Goal: Find specific page/section: Find specific page/section

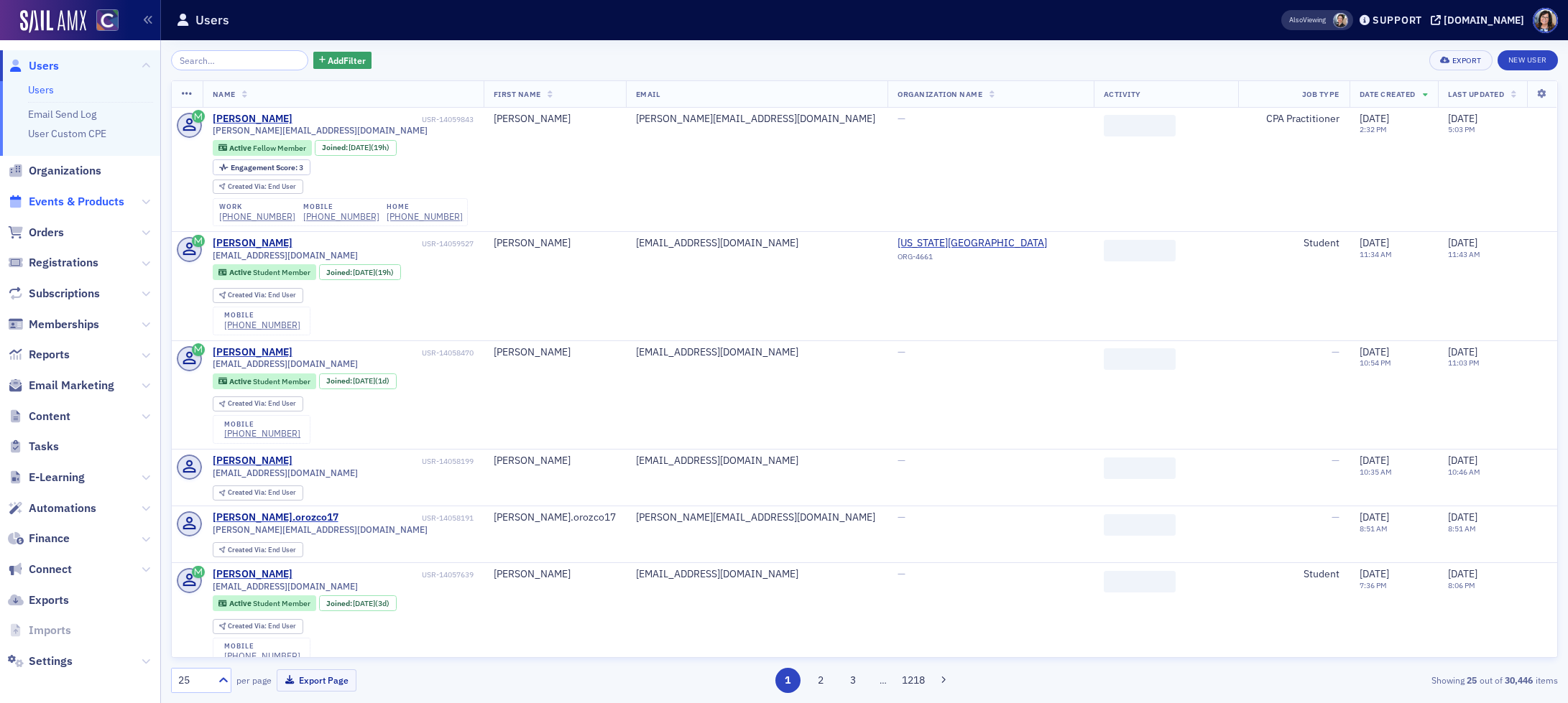
click at [70, 203] on span "Events & Products" at bounding box center [77, 202] width 96 height 16
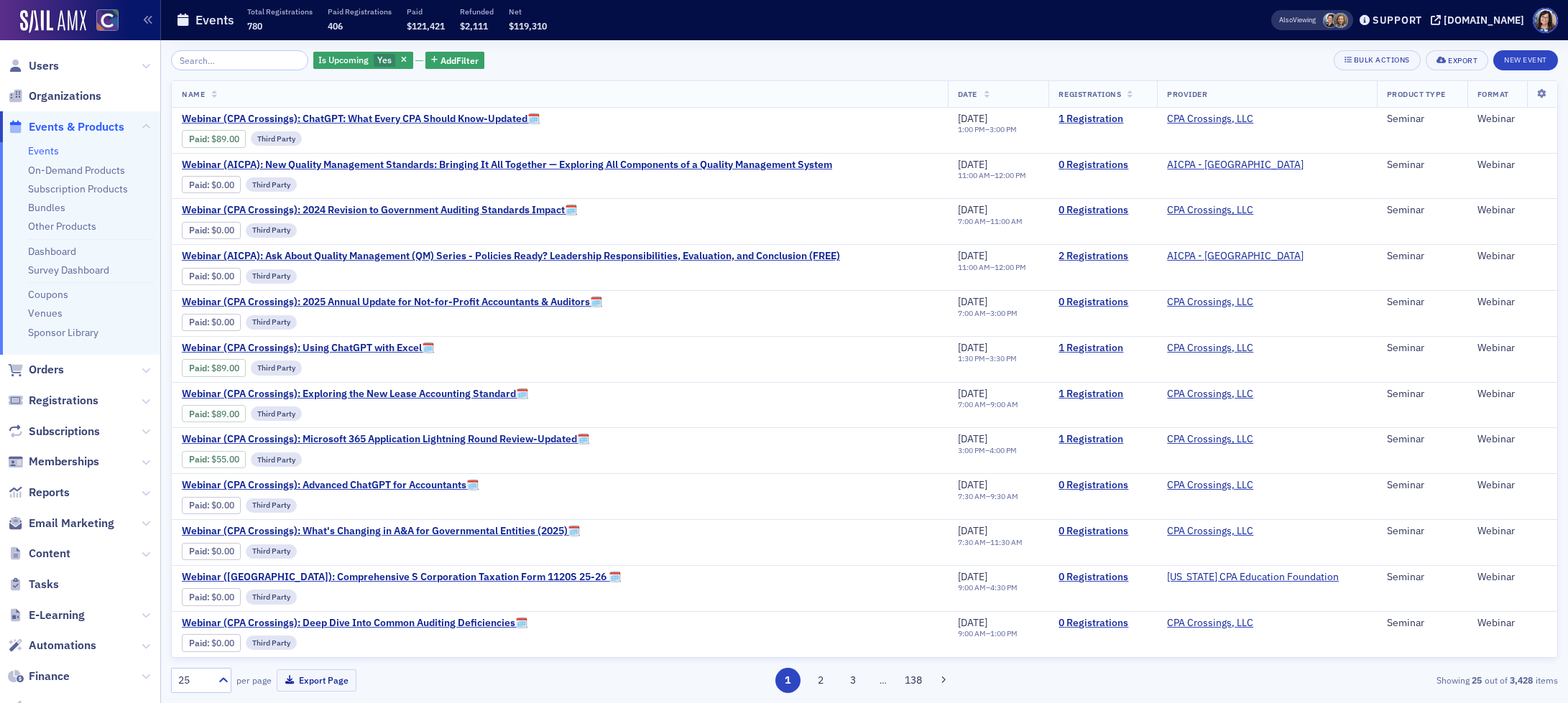
click at [224, 54] on input "search" at bounding box center [240, 60] width 138 height 20
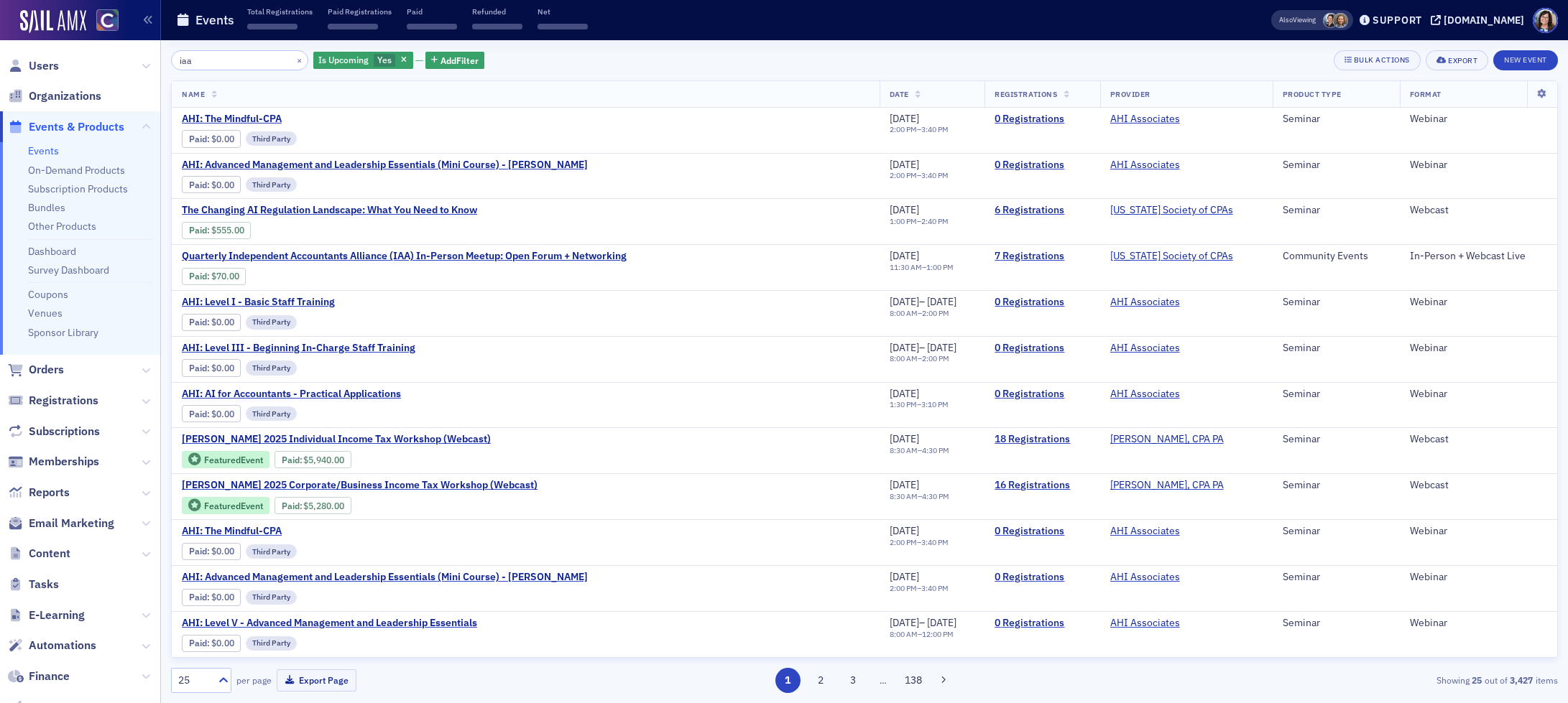
type input "iaa"
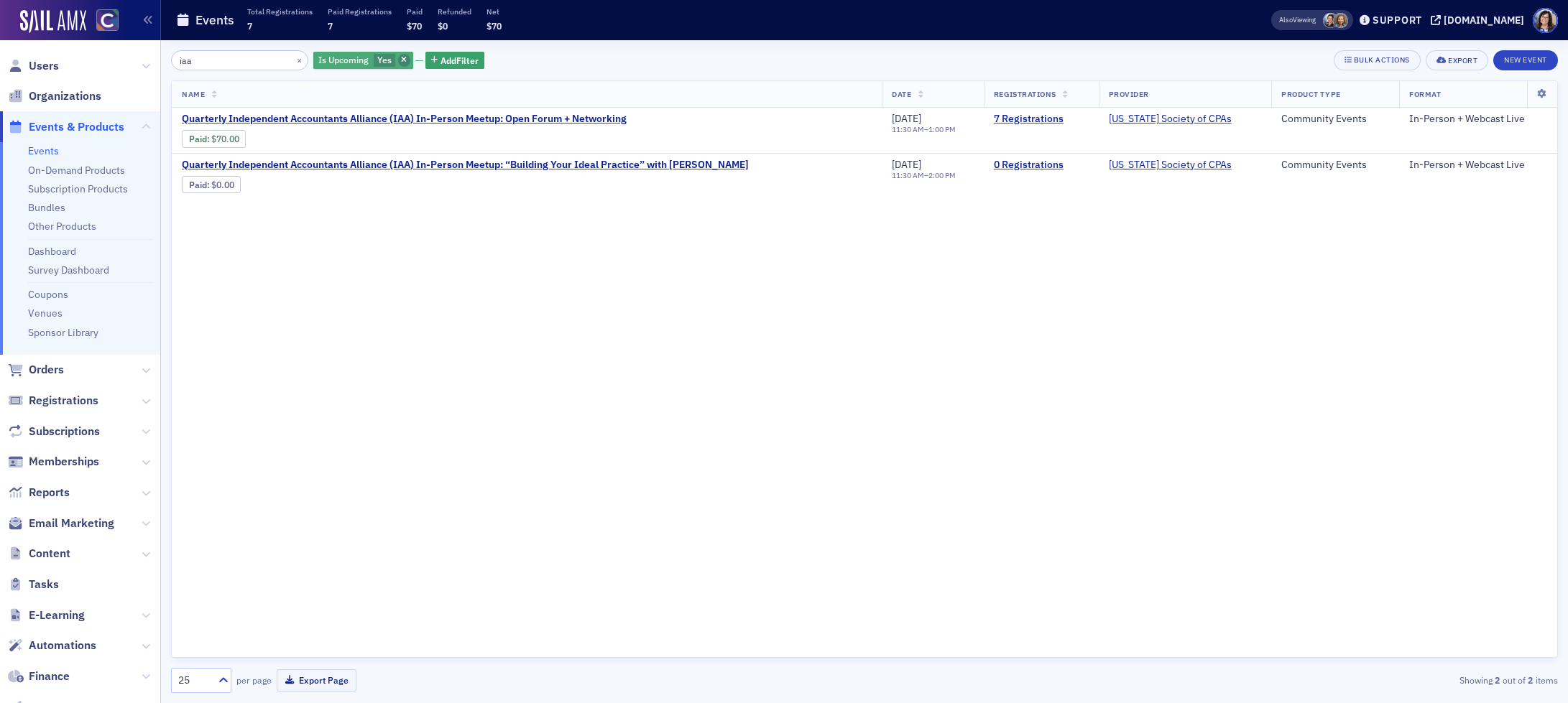
click at [401, 59] on icon "button" at bounding box center [403, 60] width 6 height 8
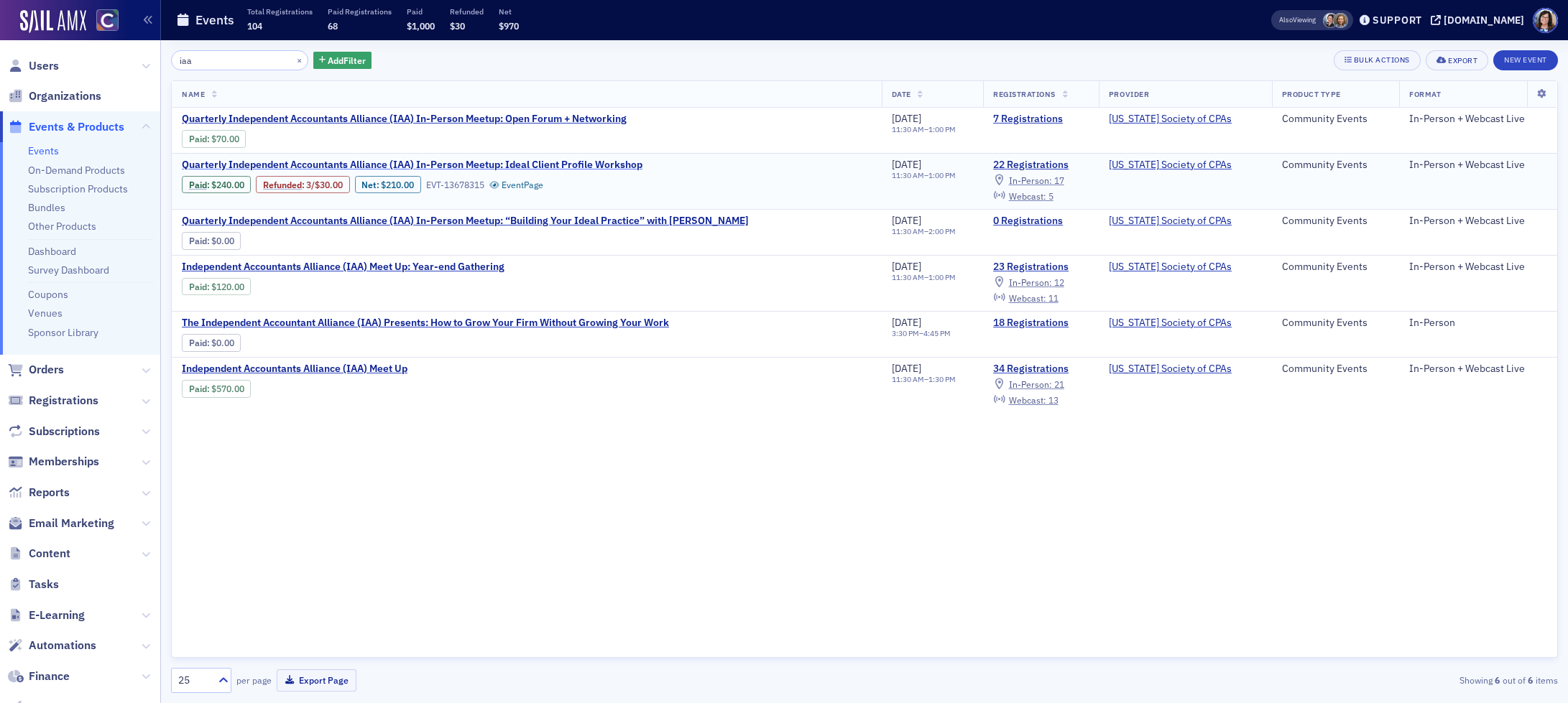
click at [527, 166] on span "Quarterly Independent Accountants Alliance (IAA) In-Person Meetup: Ideal Client…" at bounding box center [412, 165] width 461 height 13
click at [537, 162] on span "Quarterly Independent Accountants Alliance (IAA) In-Person Meetup: Ideal Client…" at bounding box center [412, 165] width 461 height 13
click at [535, 118] on span "Quarterly Independent Accountants Alliance (IAA) In-Person Meetup: Open Forum +…" at bounding box center [404, 118] width 445 height 13
click at [1019, 123] on link "7 Registrations" at bounding box center [1041, 118] width 96 height 13
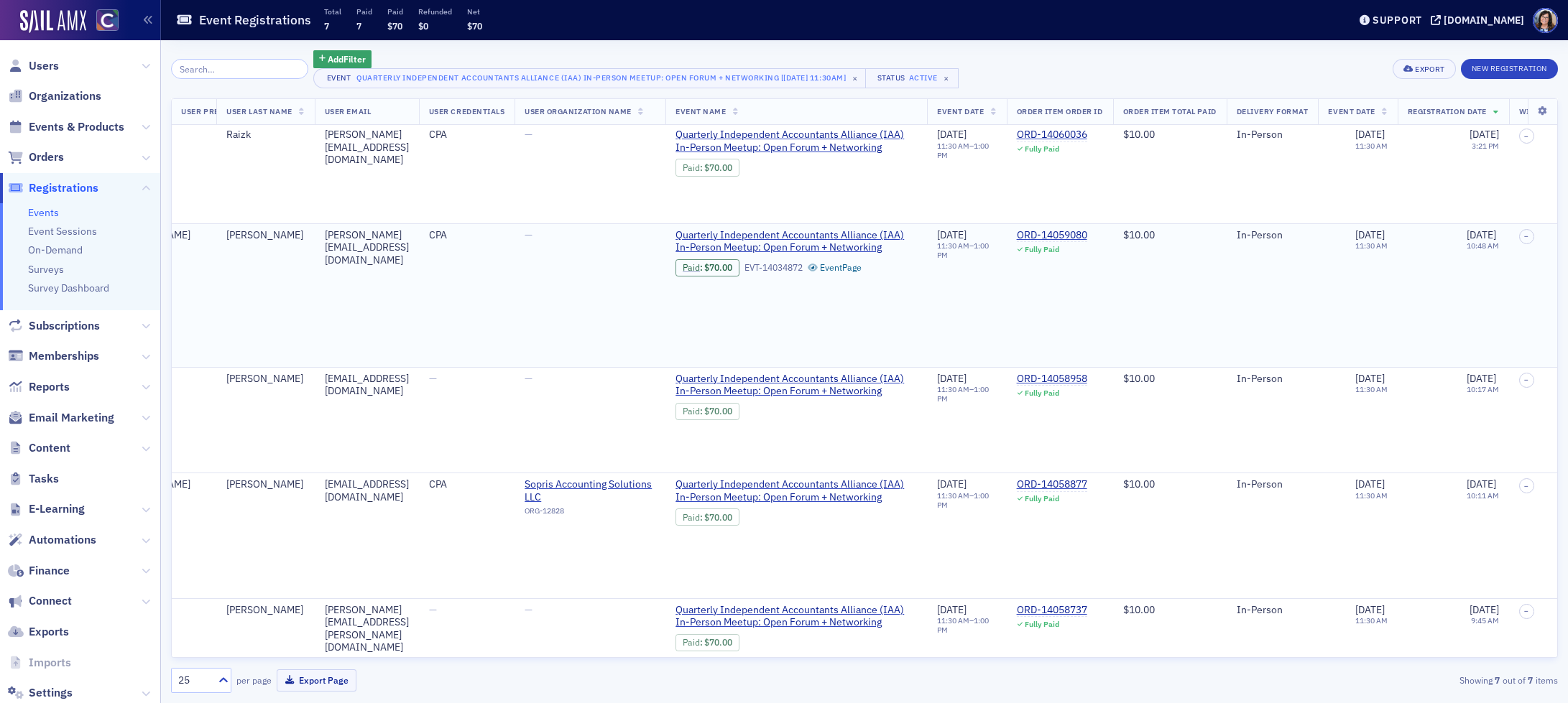
scroll to position [0, 524]
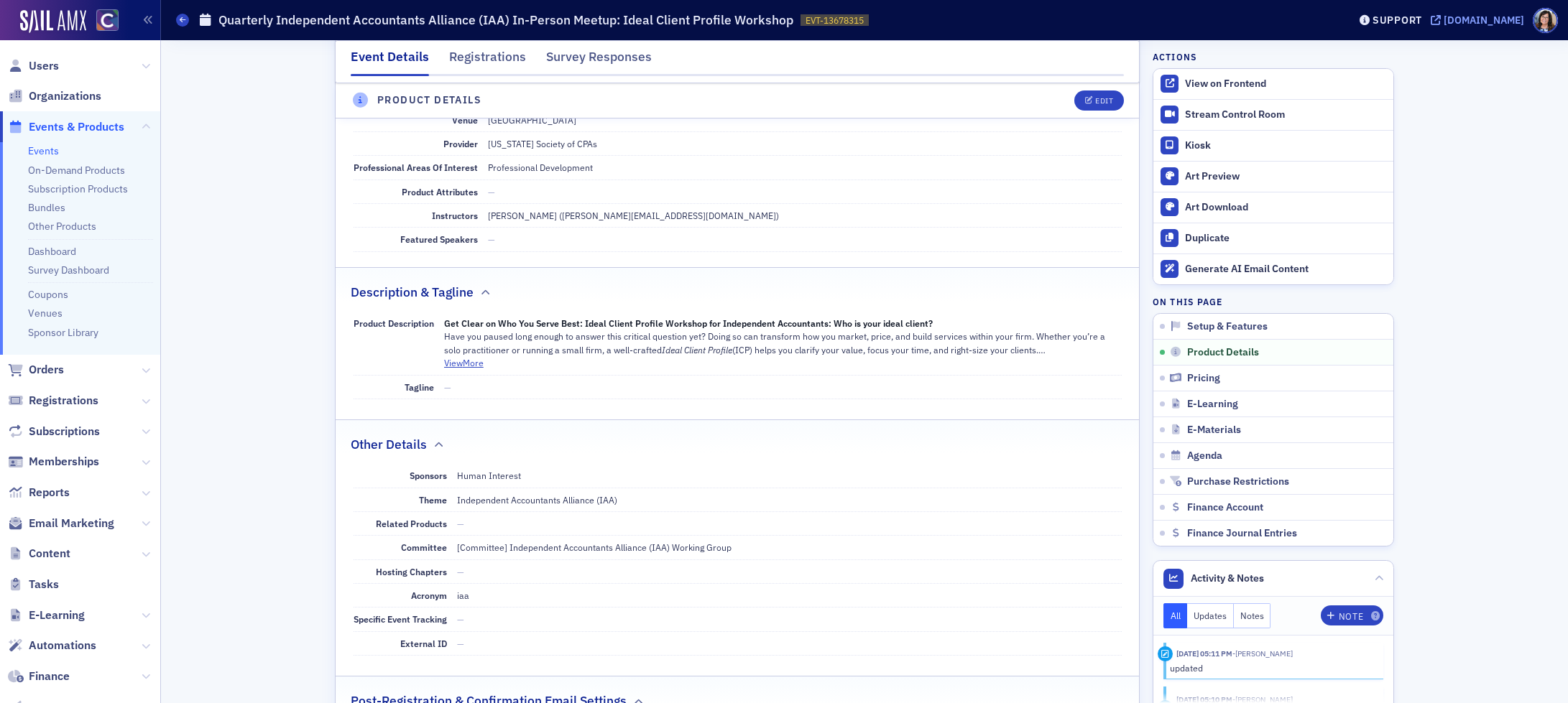
scroll to position [422, 0]
